Goal: Information Seeking & Learning: Learn about a topic

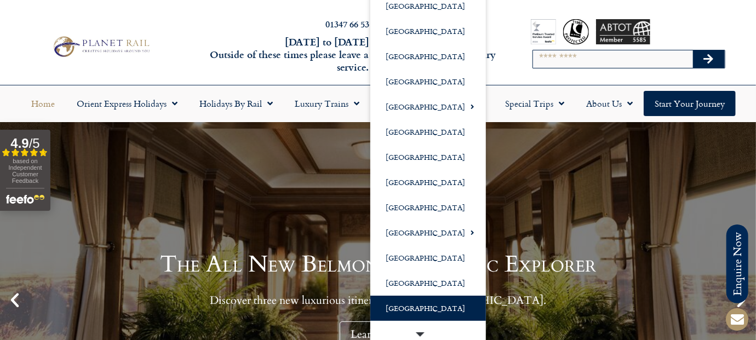
click at [415, 303] on link "[GEOGRAPHIC_DATA]" at bounding box center [428, 308] width 116 height 25
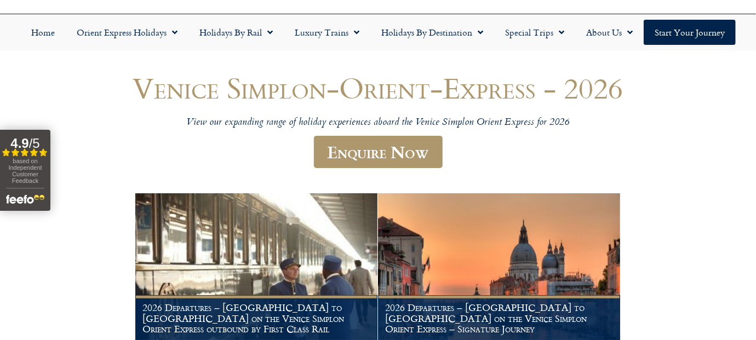
scroll to position [164, 0]
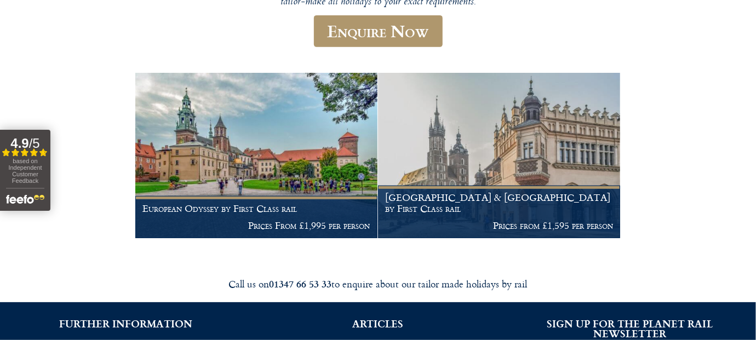
scroll to position [219, 0]
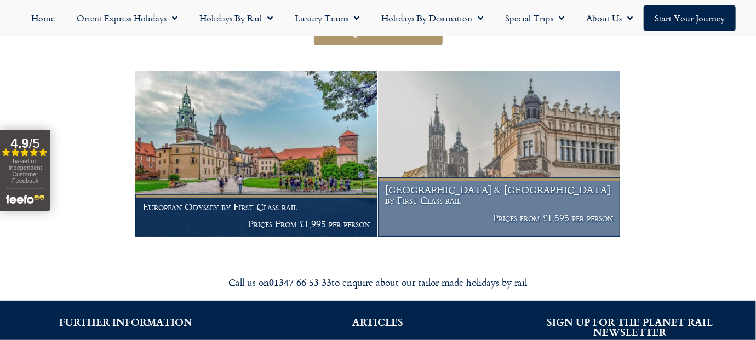
click at [457, 135] on img at bounding box center [499, 153] width 242 height 165
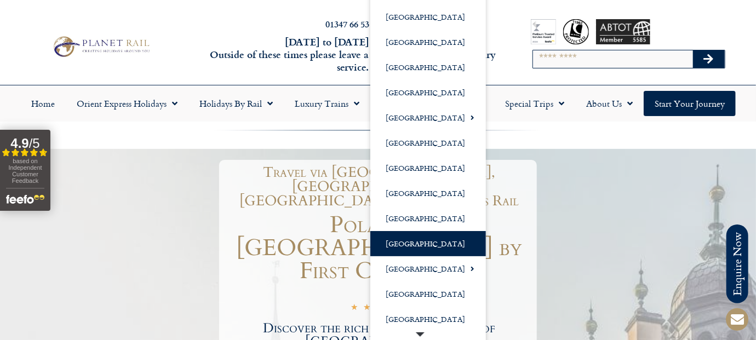
click at [418, 247] on link "[GEOGRAPHIC_DATA]" at bounding box center [428, 243] width 116 height 25
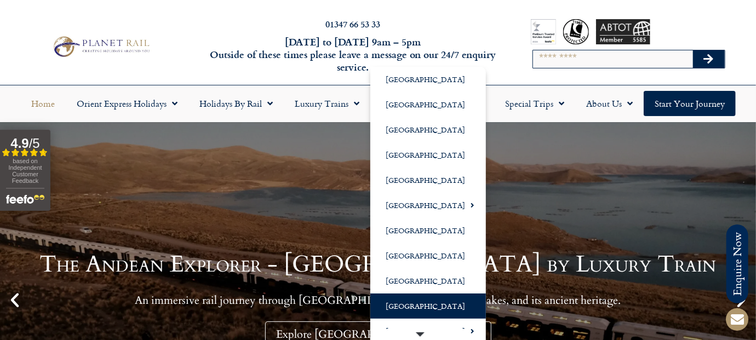
click at [403, 300] on link "[GEOGRAPHIC_DATA]" at bounding box center [428, 305] width 116 height 25
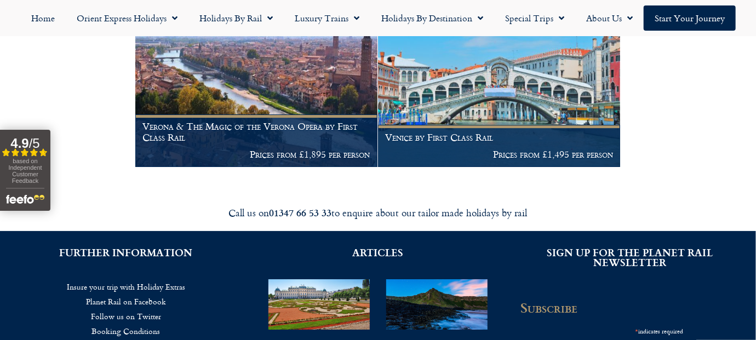
scroll to position [1862, 0]
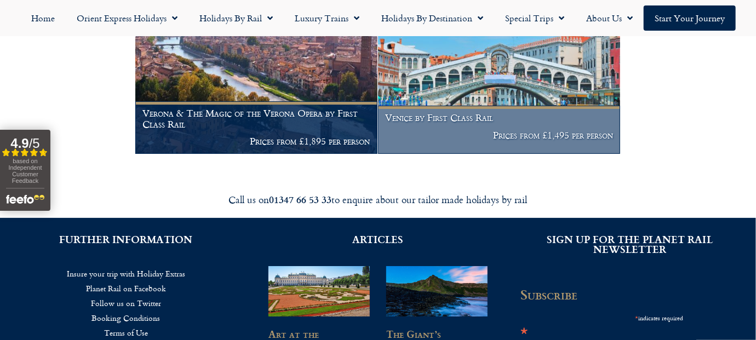
click at [465, 84] on img at bounding box center [499, 71] width 242 height 165
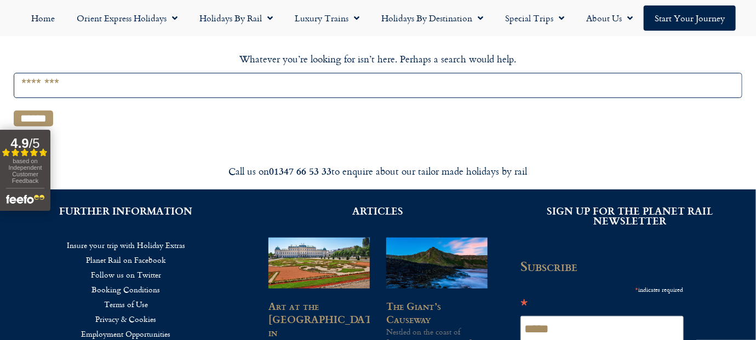
scroll to position [274, 0]
